Goal: Ask a question: Seek information or help from site administrators or community

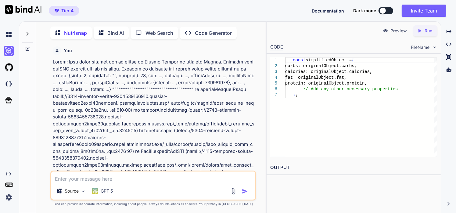
scroll to position [1419, 0]
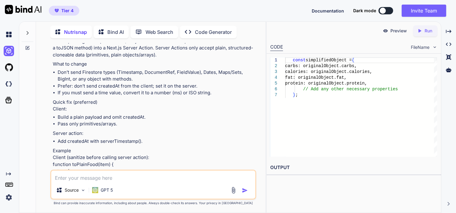
click at [28, 46] on icon at bounding box center [28, 47] width 3 height 3
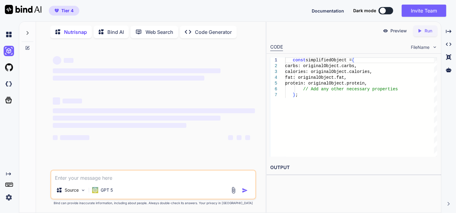
scroll to position [0, 0]
type textarea "x"
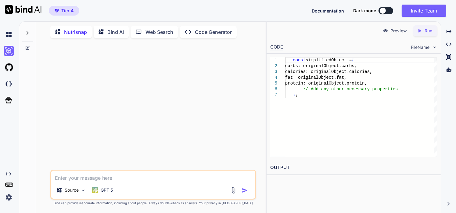
click at [95, 173] on textarea at bounding box center [153, 176] width 204 height 11
paste textarea "Error: Failed to fetch FatSecret token: Bad Request at getAccessToken (rsc://Re…"
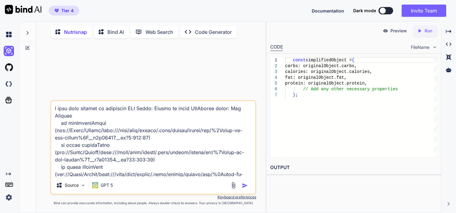
scroll to position [96, 0]
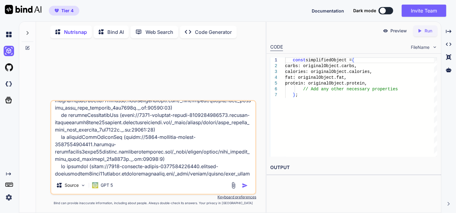
type textarea "i need help setting up fatsecret API Error: Failed to fetch FatSecret token: Ba…"
click at [245, 187] on img "button" at bounding box center [245, 185] width 6 height 6
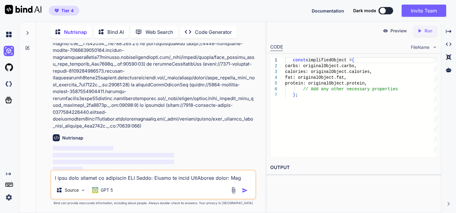
scroll to position [66, 0]
click at [107, 178] on textarea at bounding box center [153, 176] width 204 height 11
paste textarea "'use server'; /** * @fileOverview A service to interact with the FatSecret API.…"
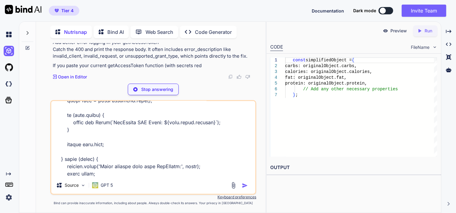
scroll to position [890, 0]
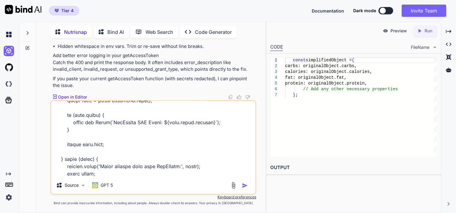
type textarea "'use server'; /** * @fileOverview A service to interact with the FatSecret API.…"
click at [246, 185] on img "button" at bounding box center [245, 185] width 6 height 6
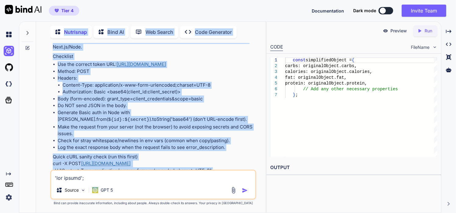
scroll to position [139, 0]
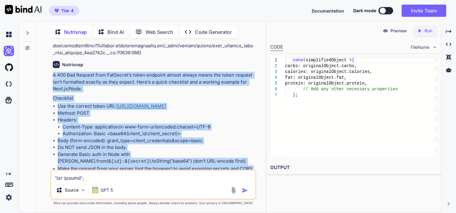
drag, startPoint x: 66, startPoint y: 126, endPoint x: 49, endPoint y: 77, distance: 51.7
click at [49, 77] on div "You Nutrisnap A 400 Bad Request from FatSecret’s token endpoint almost always m…" at bounding box center [153, 128] width 225 height 170
copy div "L 158 Ips Dolorsi amet ConSectet’a elits doeiusmo tempor incidi utlab etd magna…"
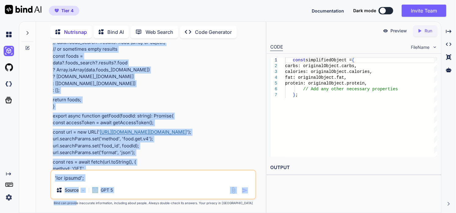
scroll to position [2126, 0]
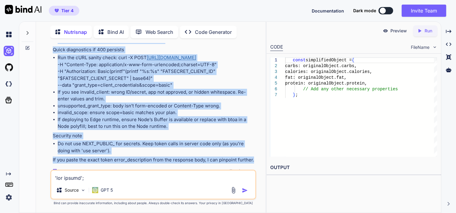
drag, startPoint x: 51, startPoint y: 130, endPoint x: 255, endPoint y: 155, distance: 205.7
click at [255, 155] on div "You Nutrisnap A 400 Bad Request from FatSecret’s token endpoint almost always m…" at bounding box center [154, 106] width 205 height 127
copy div "Lorem – ipsumd sit ametcon adip elit. Sed’do eius tempo. Inc utla etdol magn a …"
